Goal: Ask a question: Seek information or help from site administrators or community

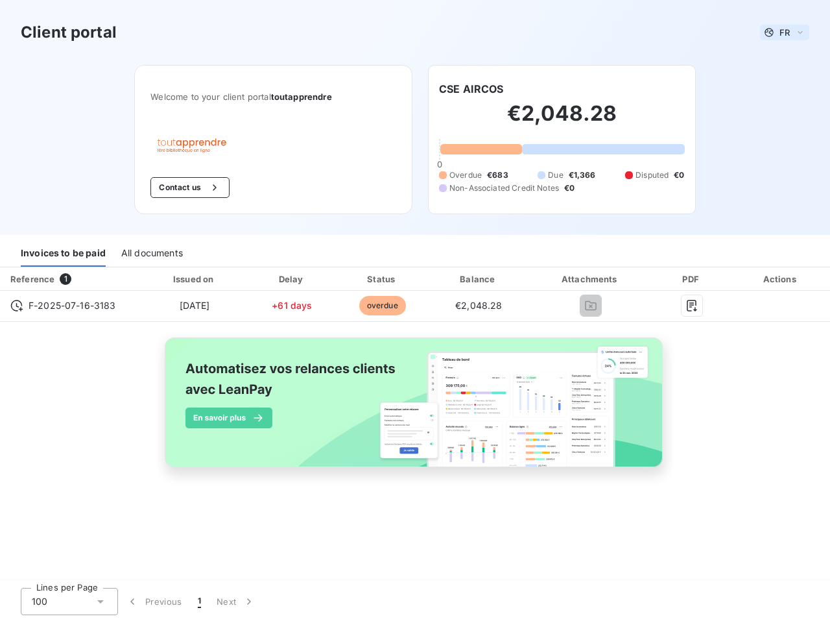
click at [785, 32] on span "FR" at bounding box center [785, 32] width 10 height 10
click at [189, 188] on button "Contact us" at bounding box center [190, 187] width 79 height 21
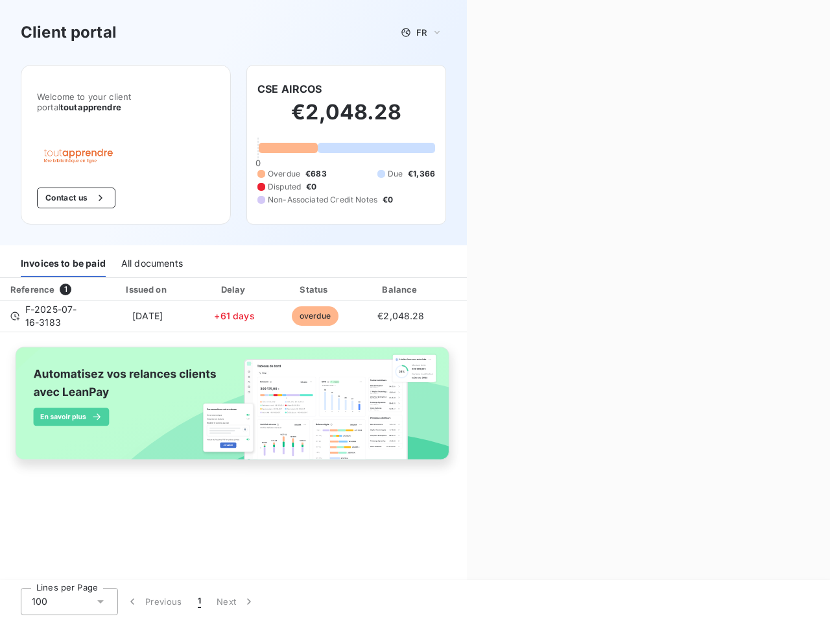
click at [472, 89] on div "Contact us Fill out the form below, and a member of our team will get back to y…" at bounding box center [648, 311] width 363 height 623
click at [63, 253] on div "Invoices to be paid" at bounding box center [63, 263] width 85 height 27
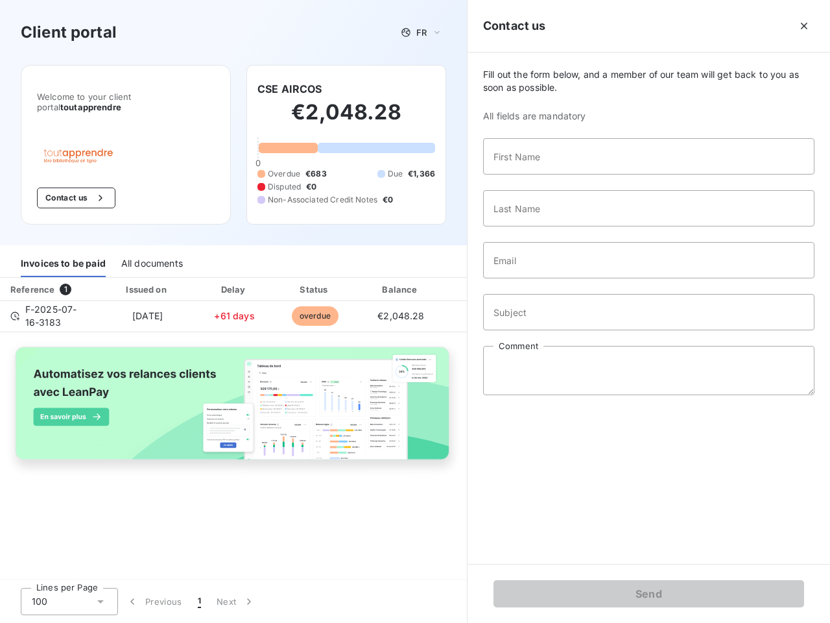
click at [151, 253] on div "All documents" at bounding box center [152, 263] width 62 height 27
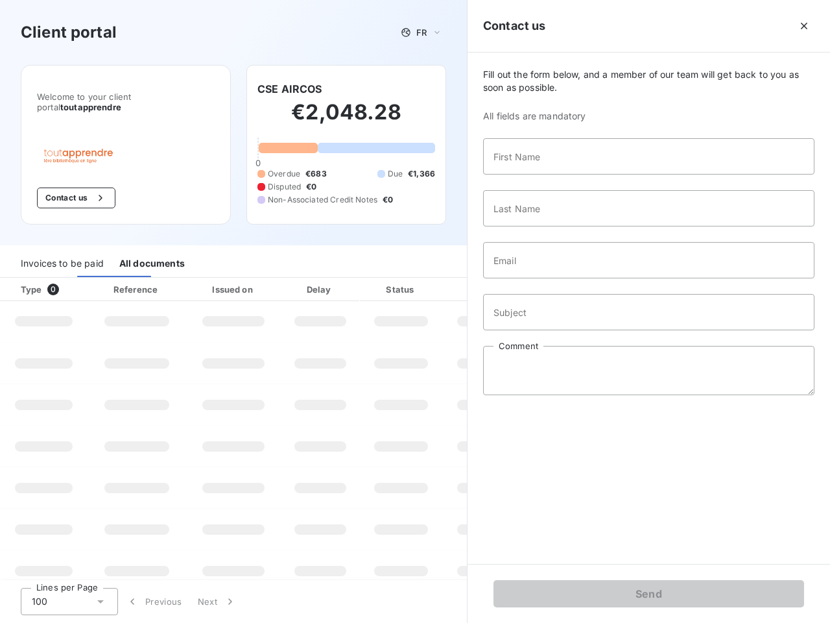
click at [70, 279] on th "Type 0" at bounding box center [44, 289] width 88 height 23
click at [194, 279] on th "Issued on" at bounding box center [233, 289] width 95 height 23
click at [292, 279] on th "Delay" at bounding box center [320, 289] width 79 height 23
click at [382, 279] on th "Status" at bounding box center [401, 289] width 82 height 23
click at [479, 279] on div "Fill out the form below, and a member of our team will get back to you as soon …" at bounding box center [649, 308] width 363 height 511
